Goal: Communication & Community: Answer question/provide support

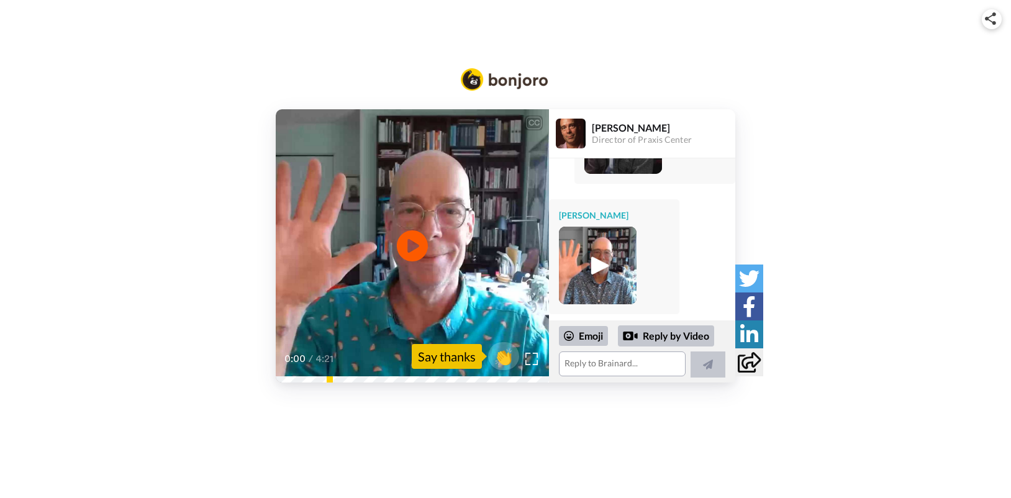
scroll to position [3228, 0]
click at [598, 274] on img at bounding box center [597, 265] width 34 height 34
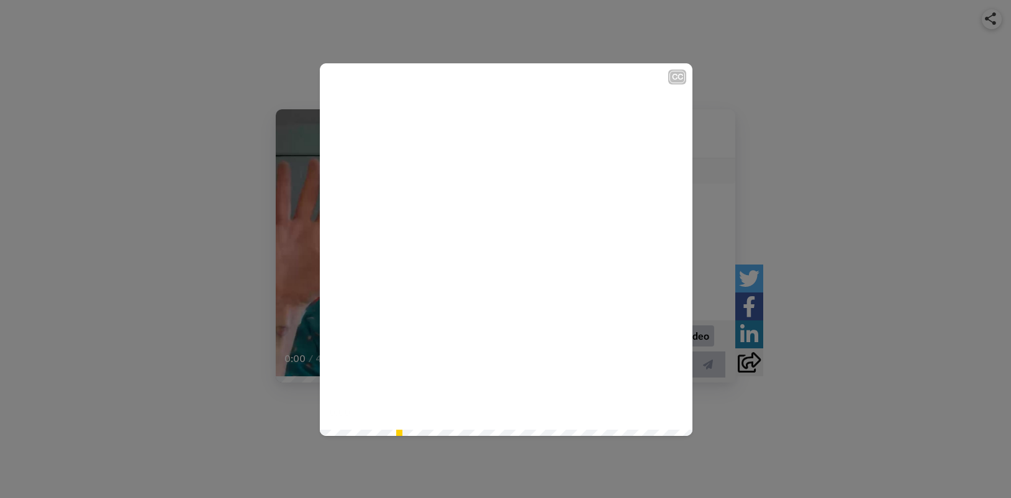
click at [498, 248] on icon "Play/Pause" at bounding box center [506, 249] width 33 height 59
click at [344, 44] on div "CC Play/Pause So the next steps there are, you can see a course through your em…" at bounding box center [505, 249] width 1011 height 498
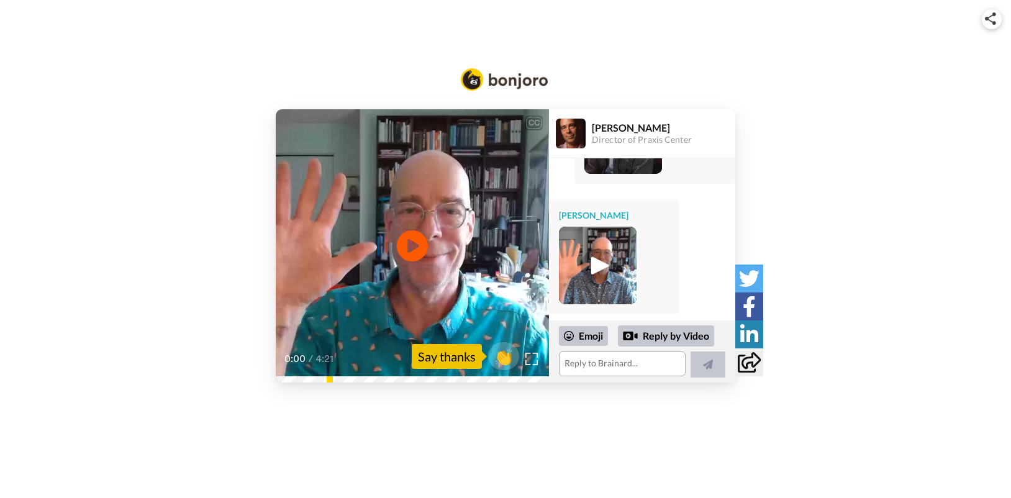
scroll to position [3241, 0]
click at [670, 330] on div "Reply by Video" at bounding box center [666, 335] width 96 height 21
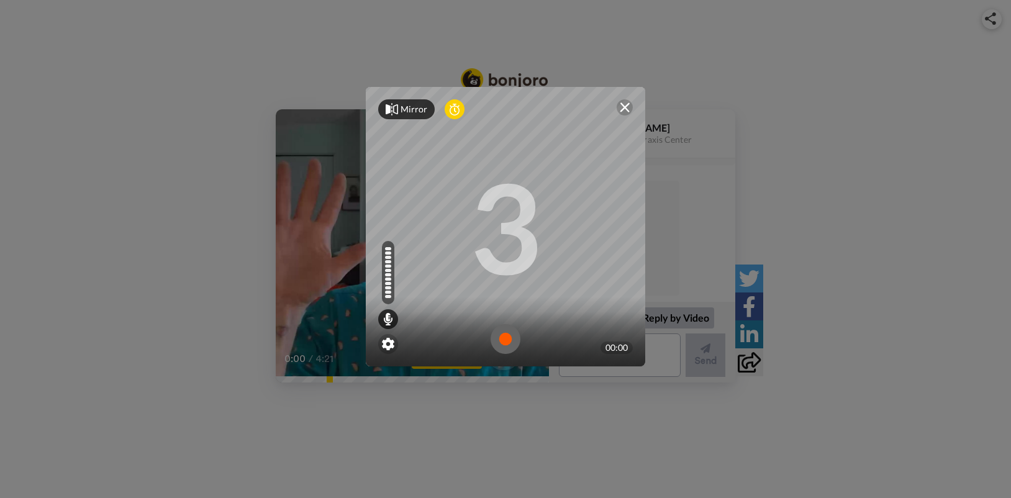
click at [499, 335] on img at bounding box center [505, 339] width 30 height 30
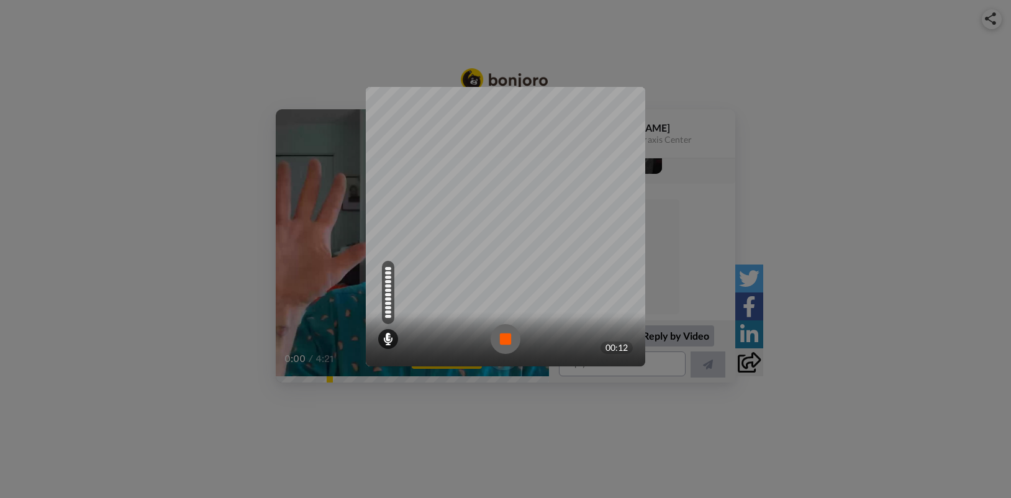
click at [499, 335] on img at bounding box center [505, 339] width 30 height 30
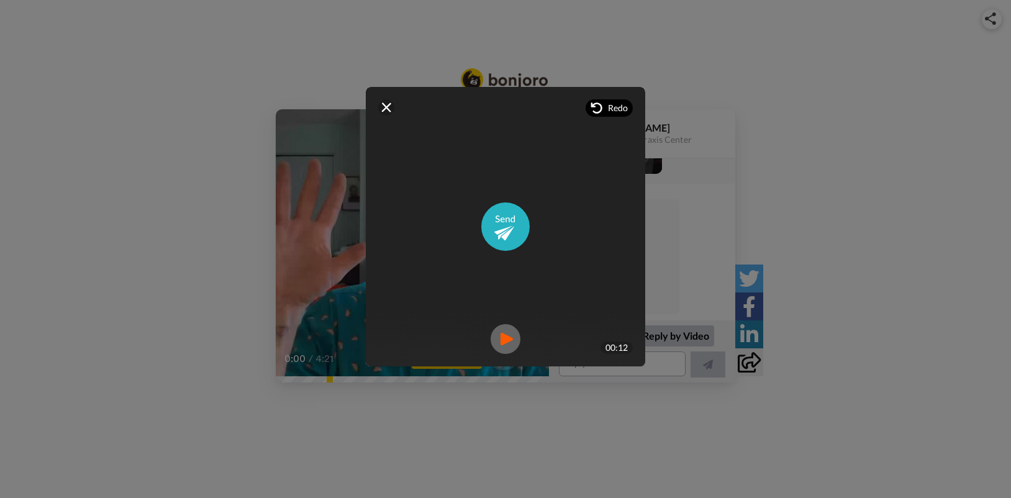
click at [611, 107] on span "Redo" at bounding box center [618, 108] width 20 height 12
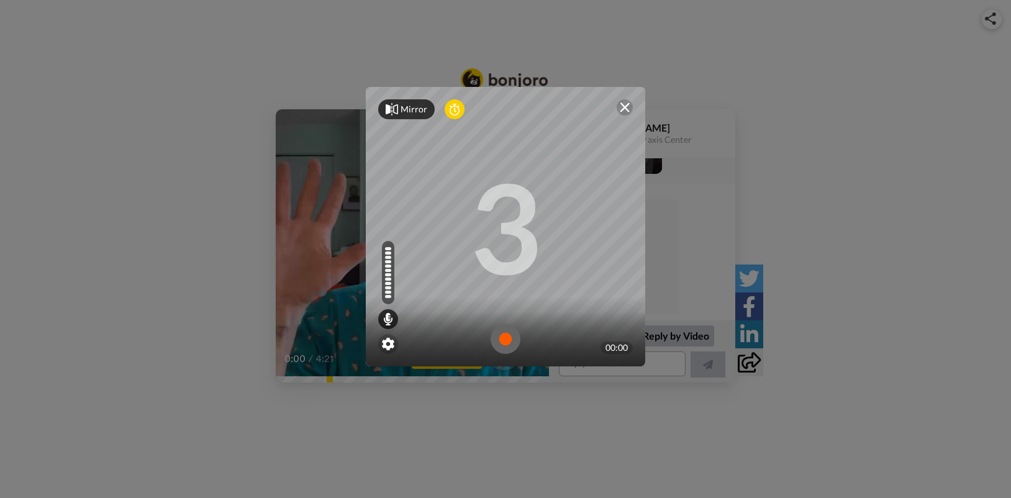
click at [502, 340] on img at bounding box center [505, 339] width 30 height 30
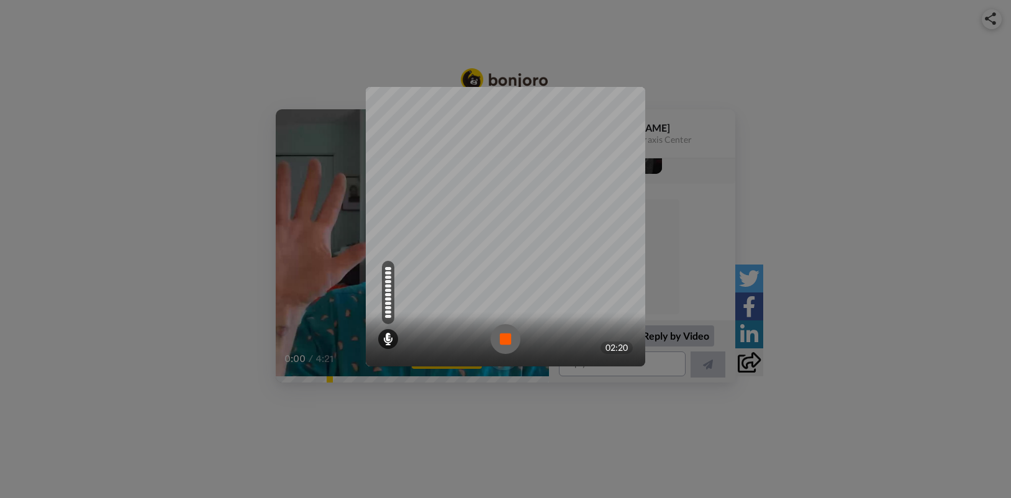
click at [502, 338] on img at bounding box center [505, 339] width 30 height 30
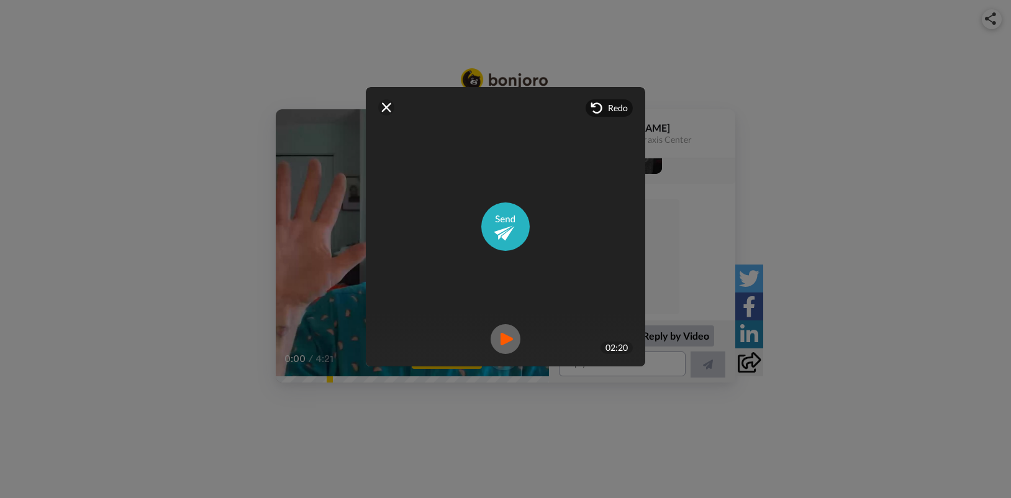
click at [498, 338] on img at bounding box center [505, 339] width 30 height 30
click at [492, 233] on img at bounding box center [505, 226] width 48 height 48
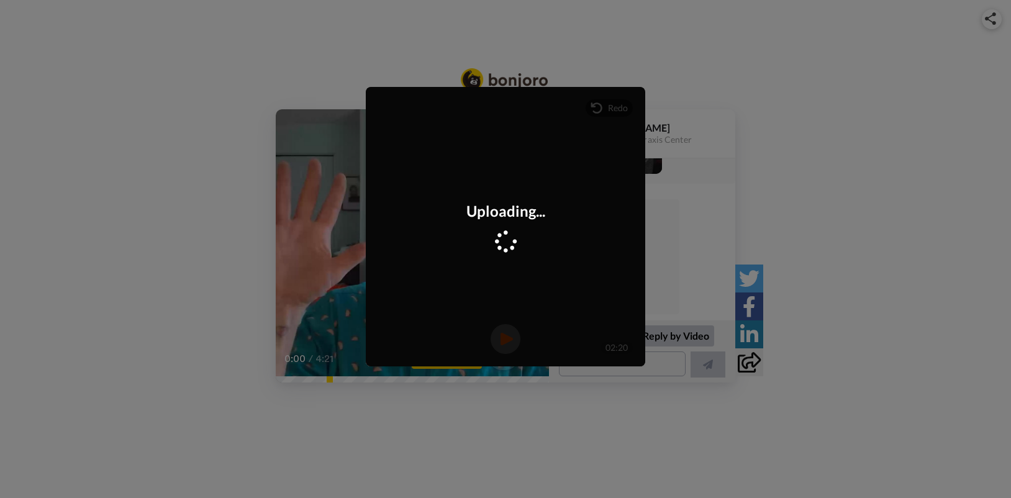
scroll to position [3371, 0]
